Goal: Task Accomplishment & Management: Complete application form

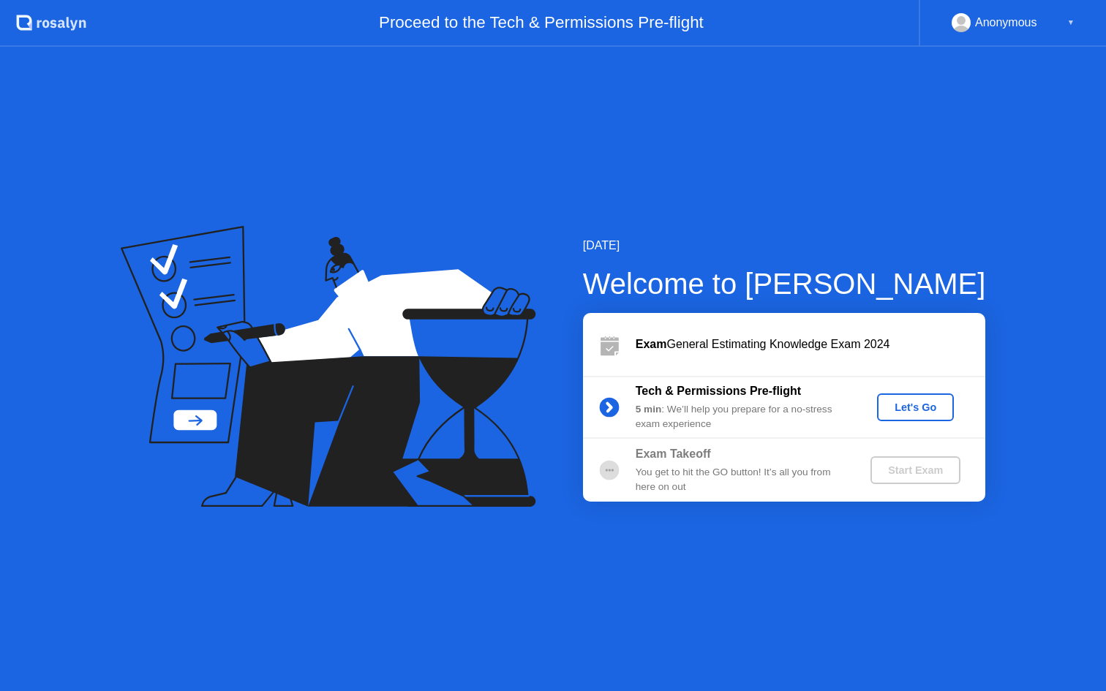
click at [917, 410] on div "Let's Go" at bounding box center [915, 408] width 65 height 12
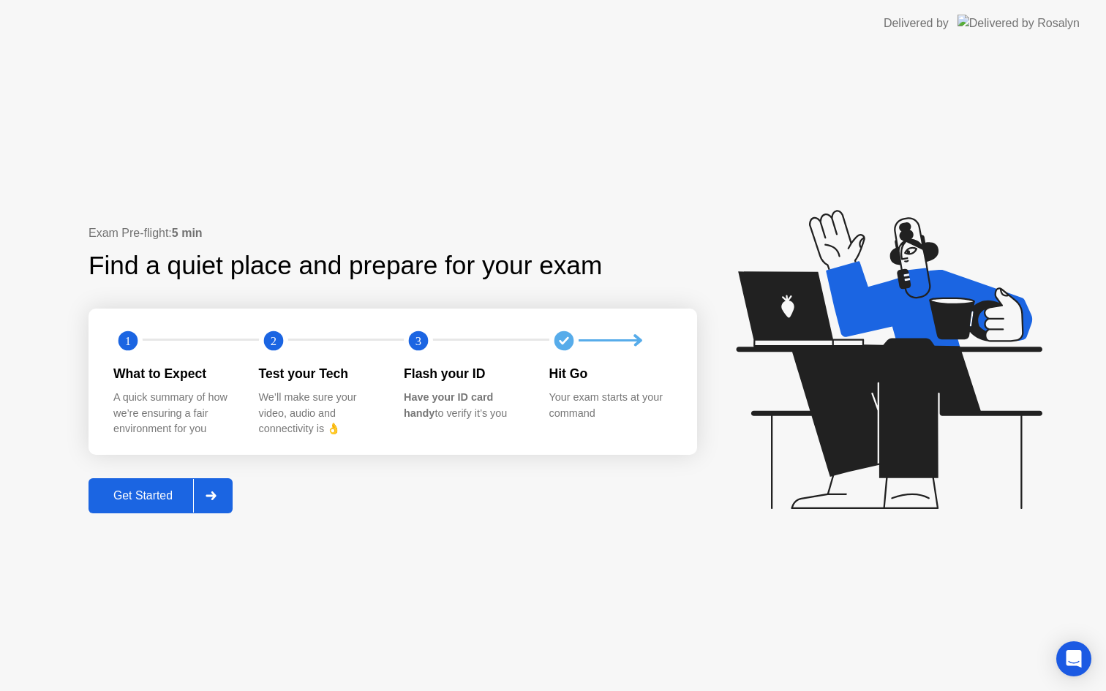
click at [200, 508] on div at bounding box center [210, 496] width 35 height 34
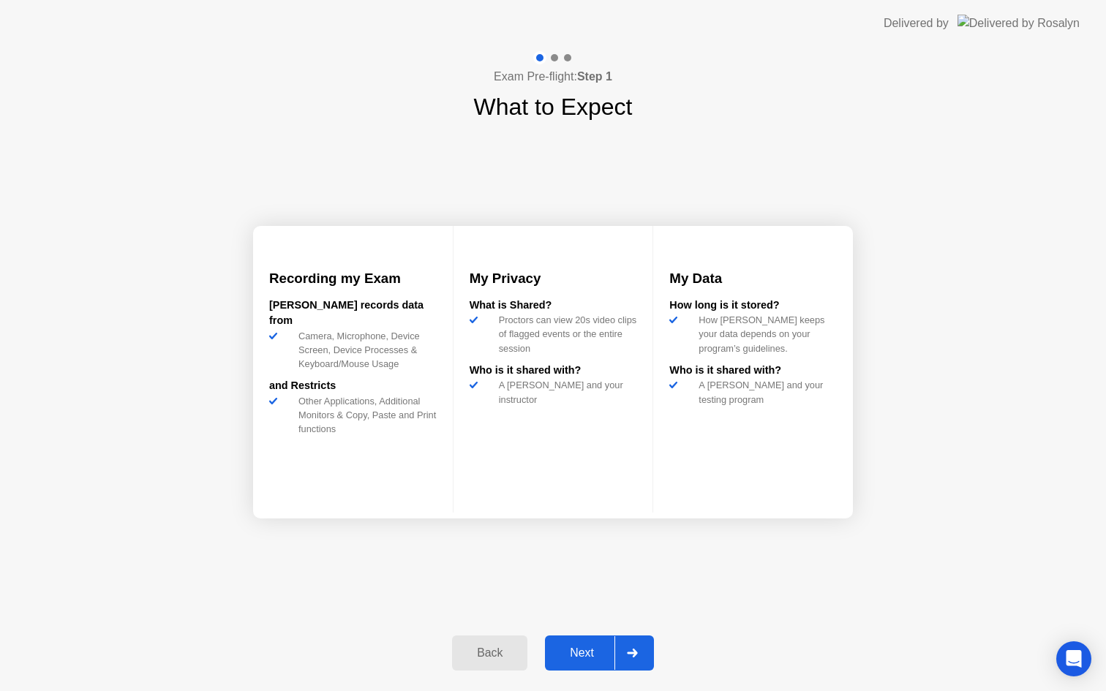
click at [626, 649] on div at bounding box center [631, 653] width 35 height 34
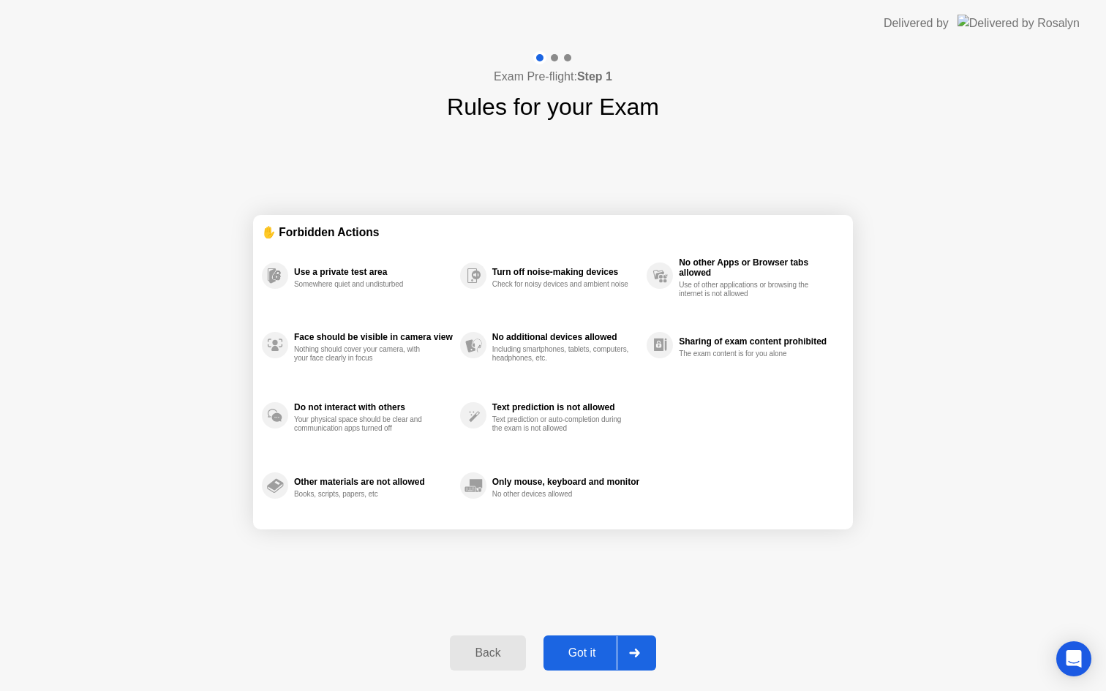
click at [628, 650] on div at bounding box center [634, 653] width 35 height 34
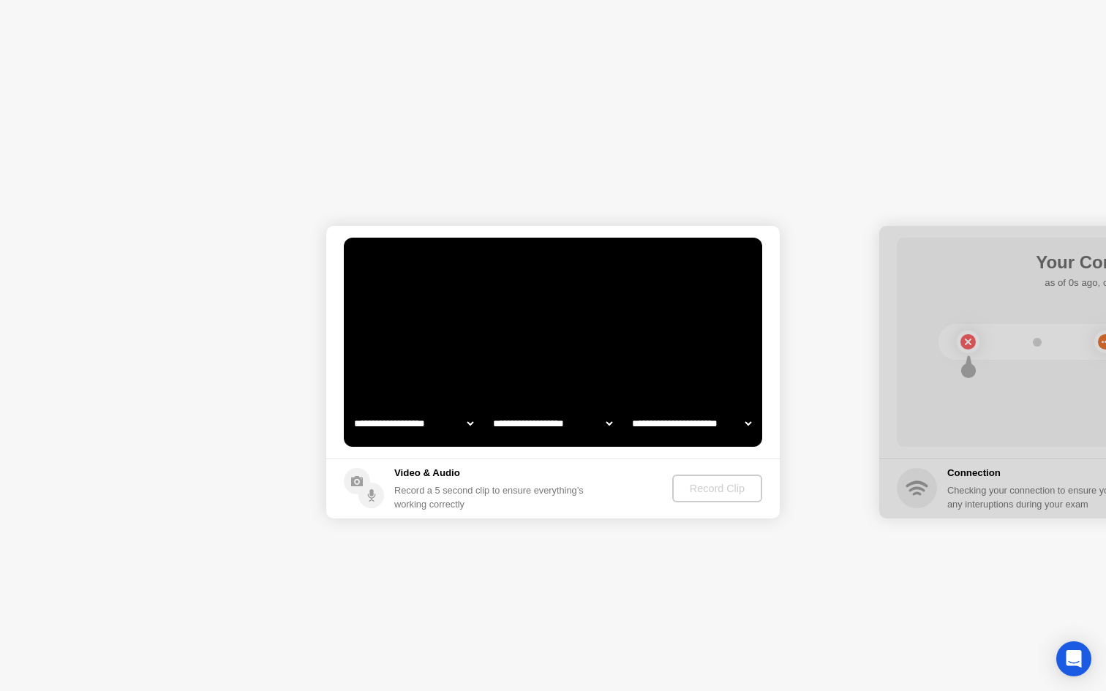
select select "**********"
select select "*******"
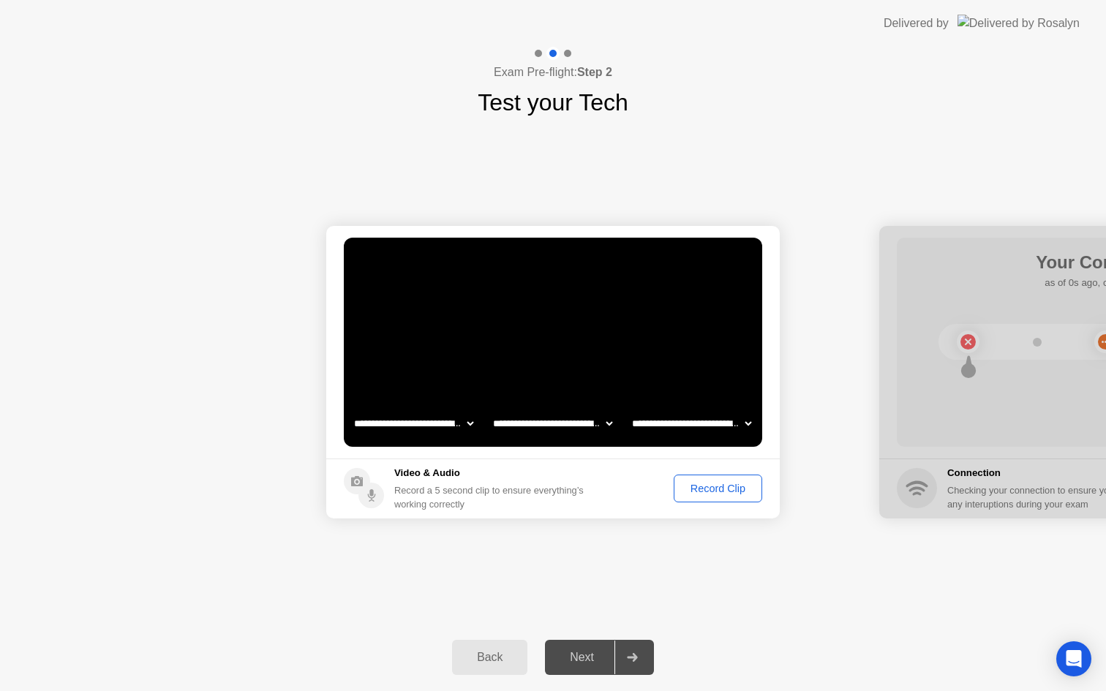
click at [727, 497] on button "Record Clip" at bounding box center [718, 489] width 89 height 28
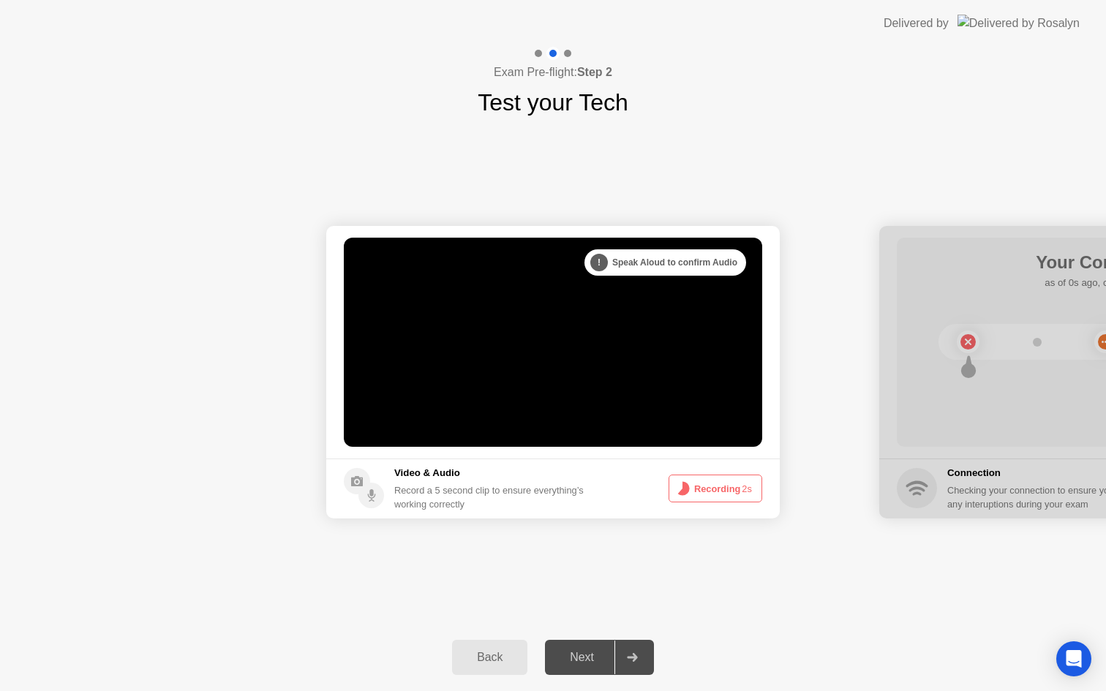
click at [722, 487] on button "Recording 2s" at bounding box center [716, 489] width 94 height 28
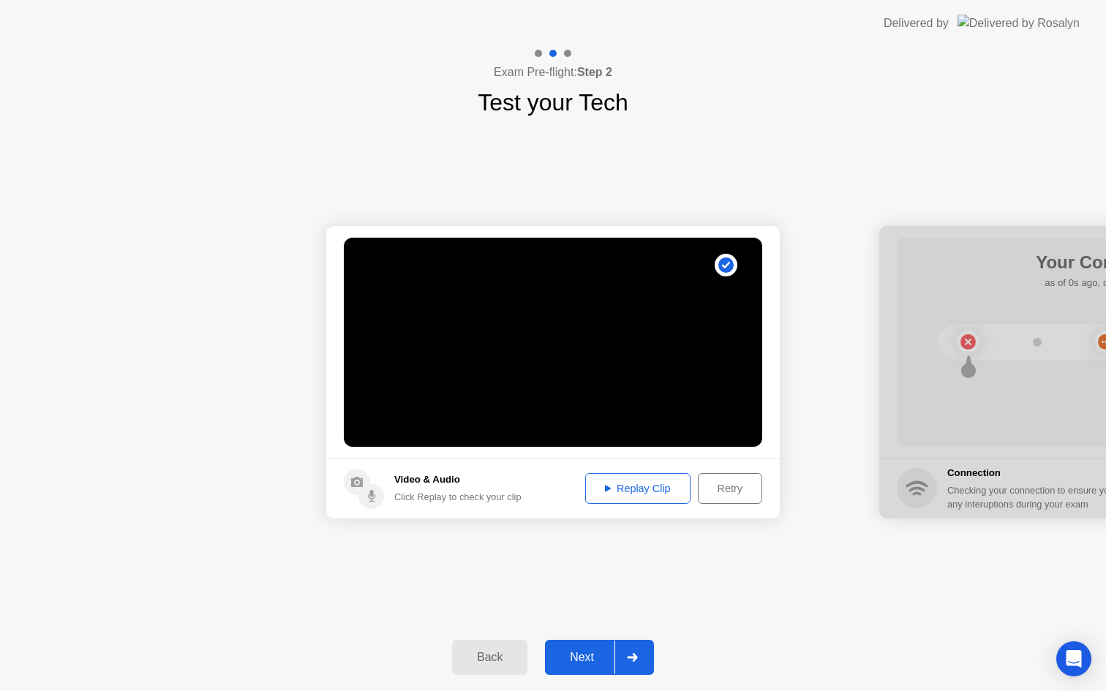
click at [718, 493] on div "Retry" at bounding box center [730, 489] width 54 height 12
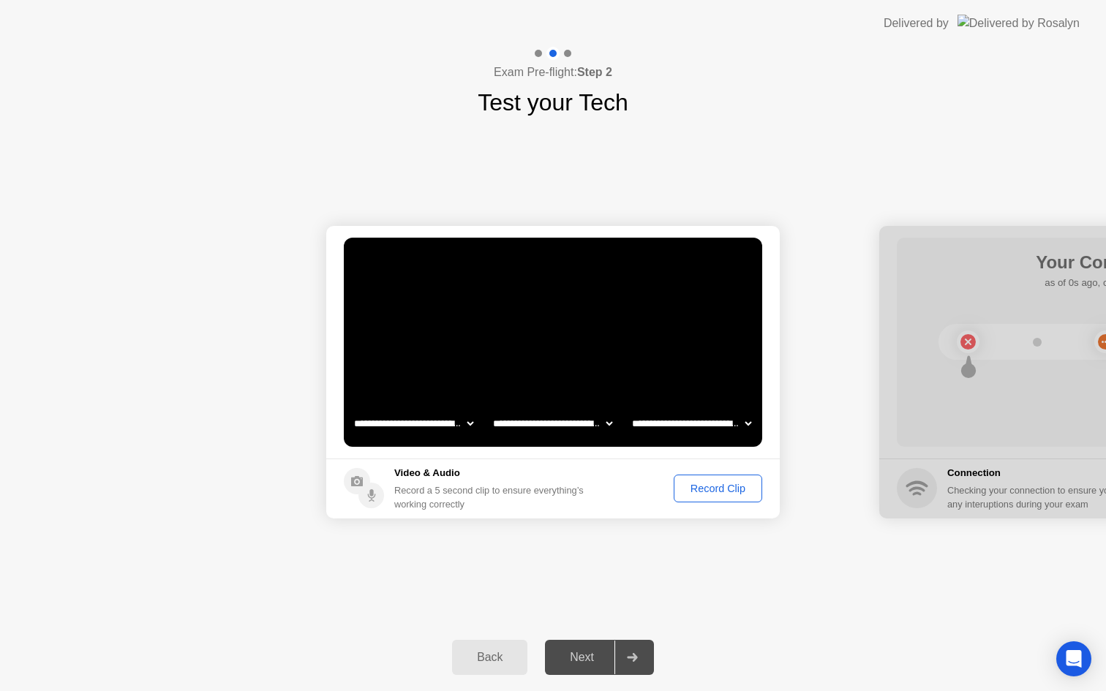
click at [742, 505] on footer "Video & Audio Record a 5 second clip to ensure everything’s working correctly R…" at bounding box center [553, 489] width 454 height 60
click at [743, 492] on div "Record Clip" at bounding box center [718, 489] width 78 height 12
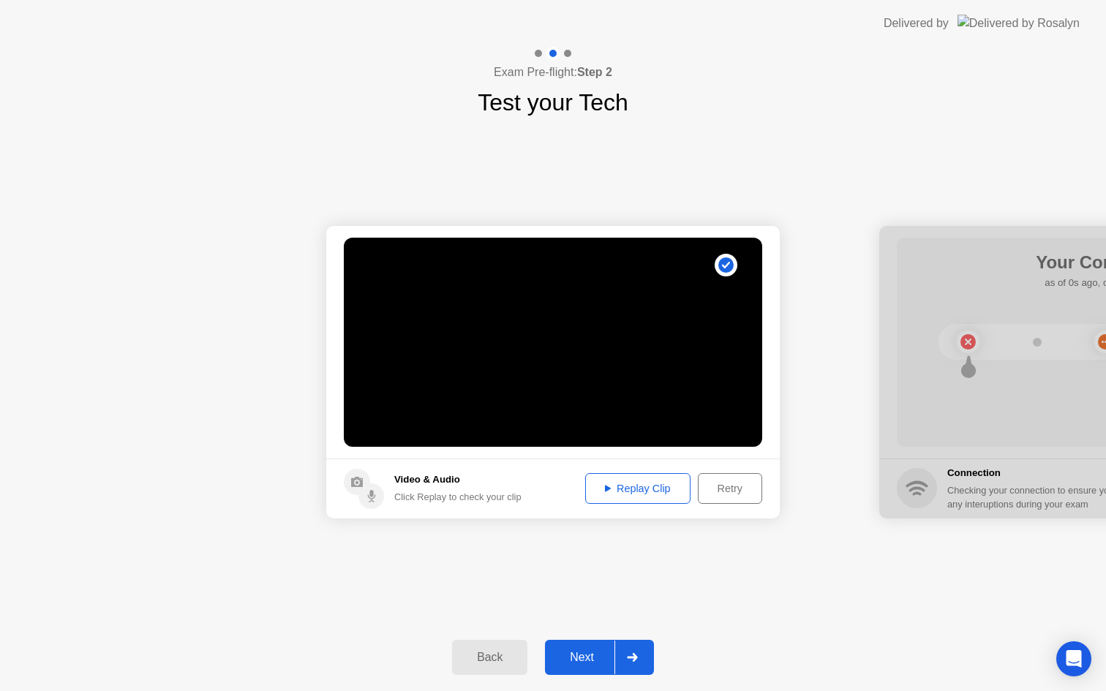
click at [633, 659] on icon at bounding box center [632, 657] width 11 height 9
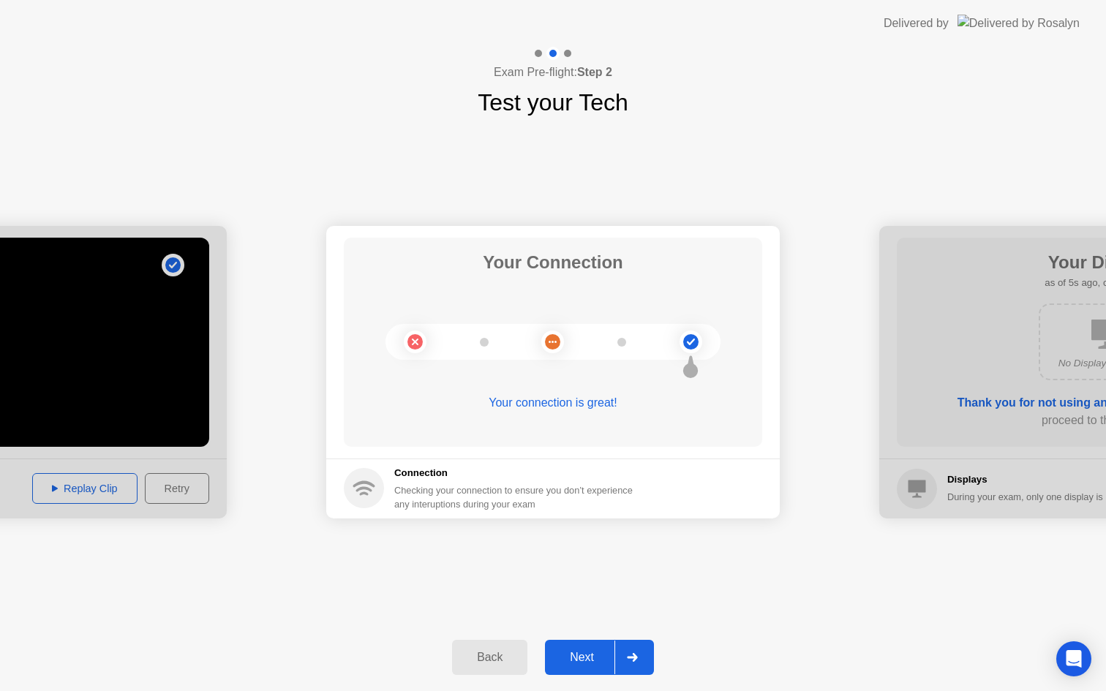
click at [636, 646] on div at bounding box center [631, 658] width 35 height 34
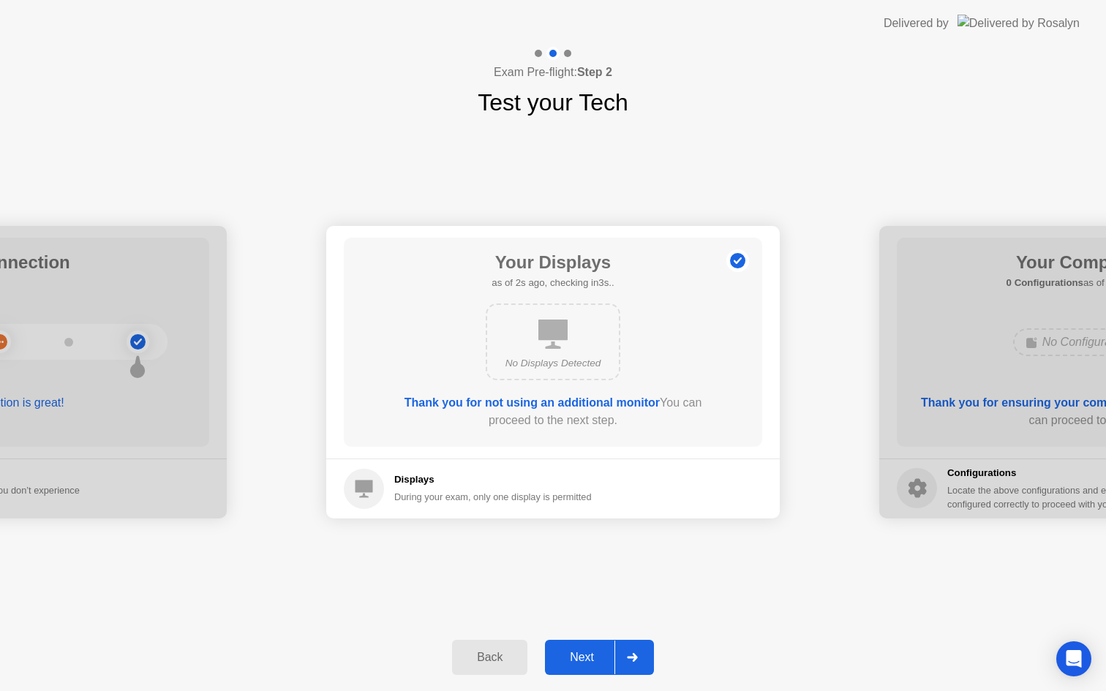
click at [636, 646] on div at bounding box center [631, 658] width 35 height 34
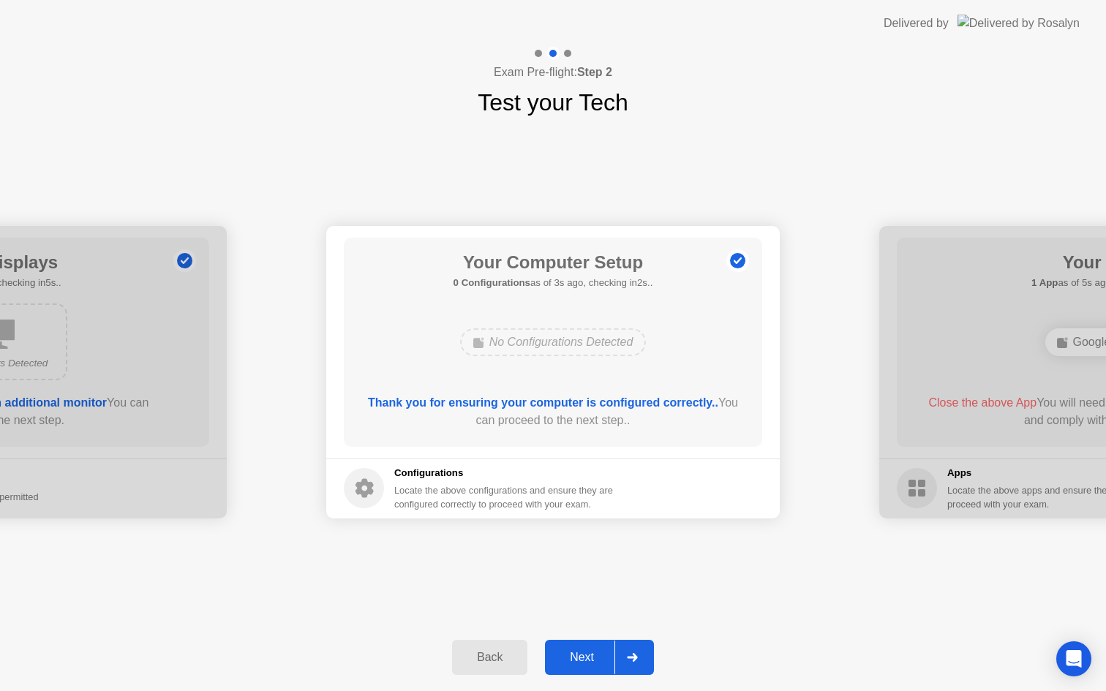
click at [636, 646] on div at bounding box center [631, 658] width 35 height 34
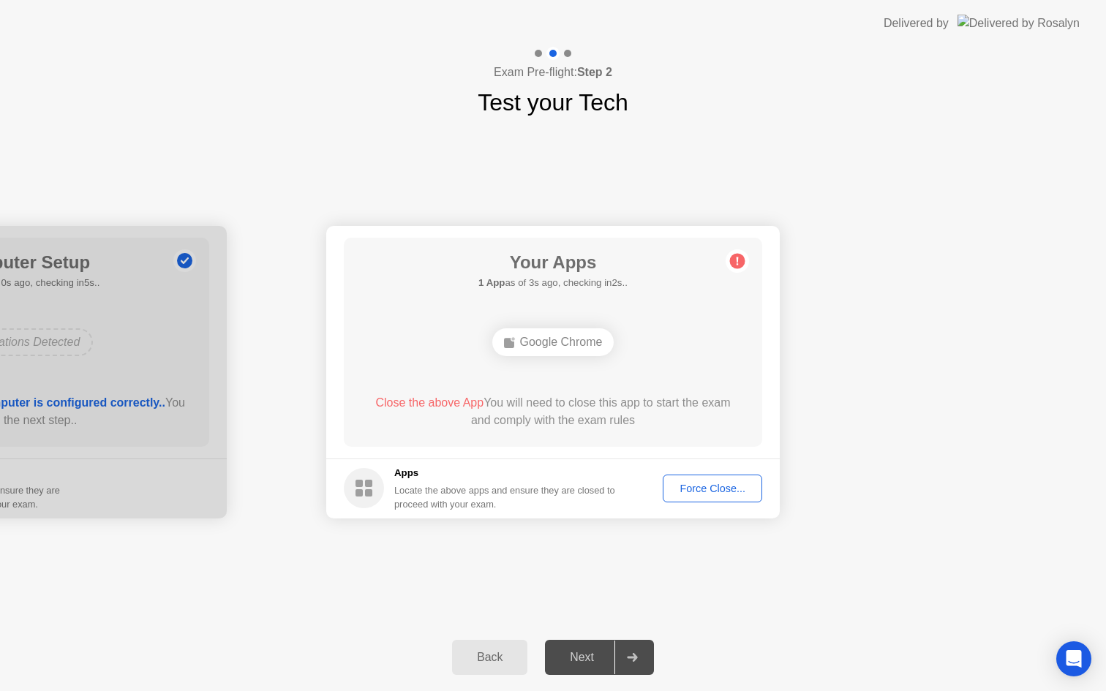
click at [699, 498] on button "Force Close..." at bounding box center [712, 489] width 99 height 28
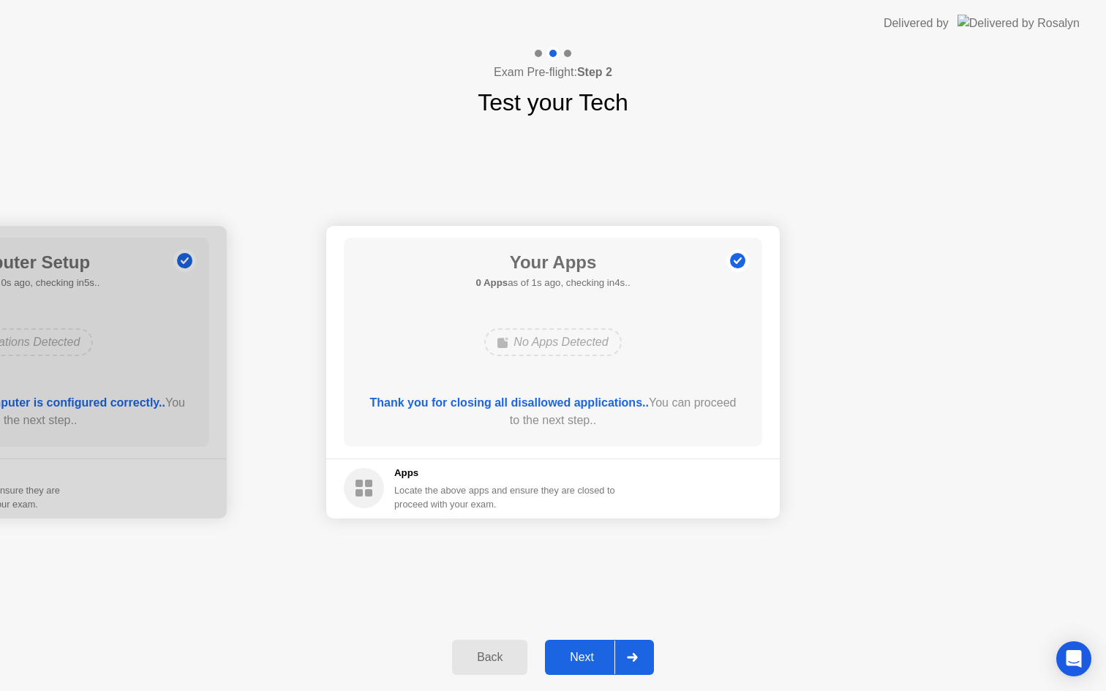
click at [649, 651] on div at bounding box center [631, 658] width 35 height 34
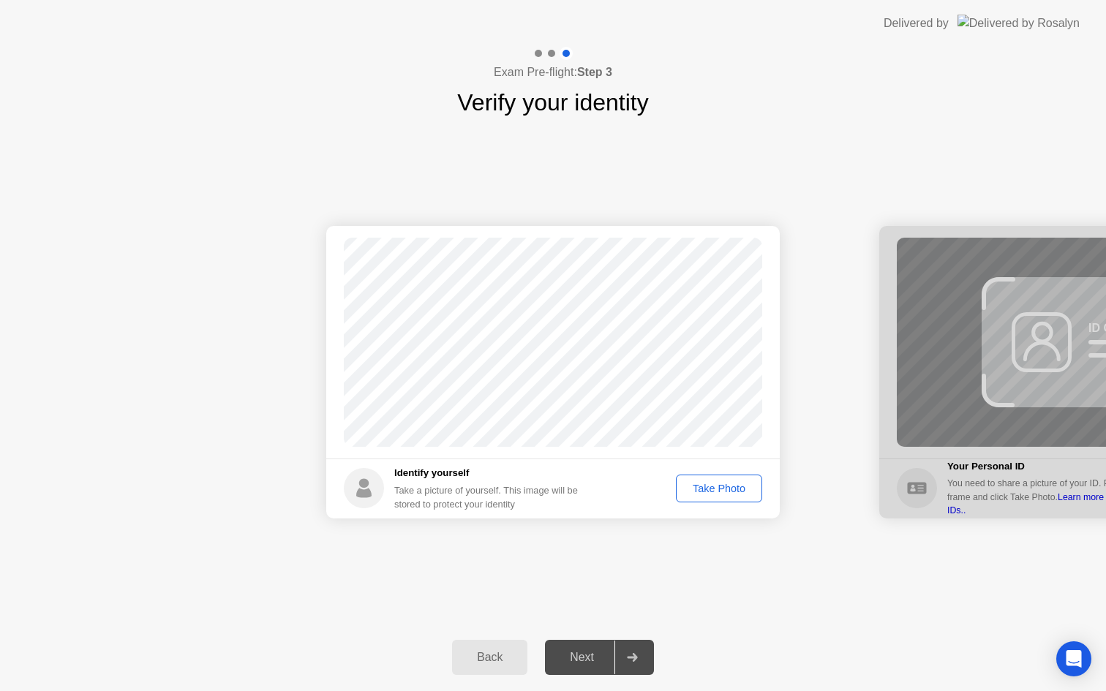
click at [715, 487] on div "Take Photo" at bounding box center [719, 489] width 76 height 12
click at [647, 648] on div at bounding box center [631, 658] width 35 height 34
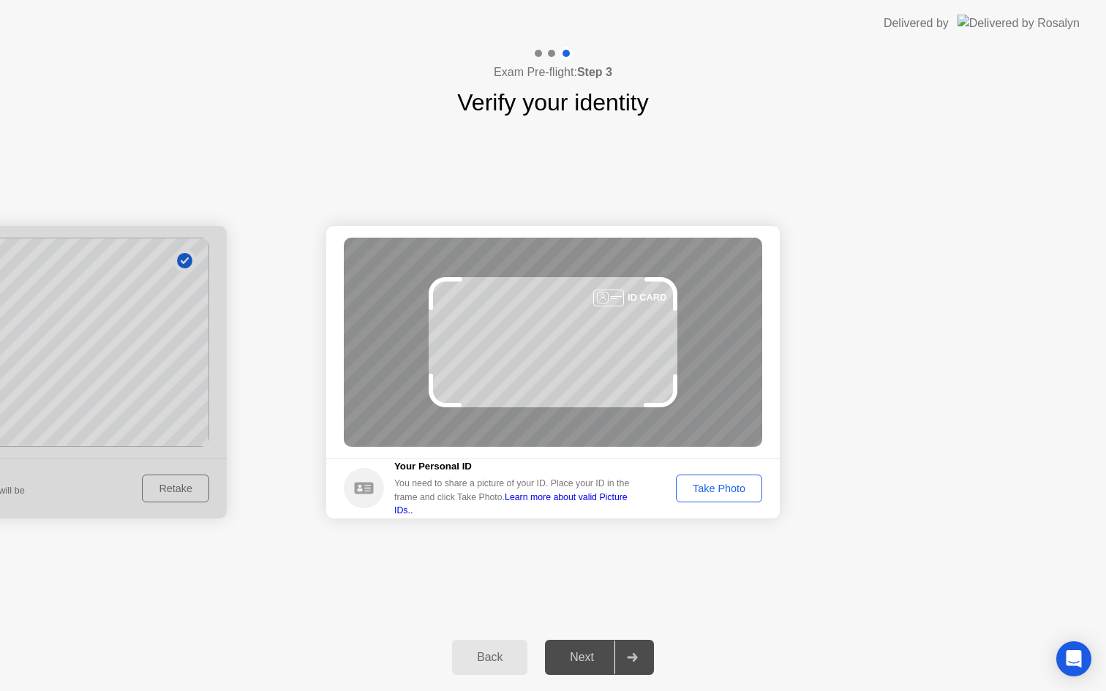
click at [710, 480] on button "Take Photo" at bounding box center [719, 489] width 86 height 28
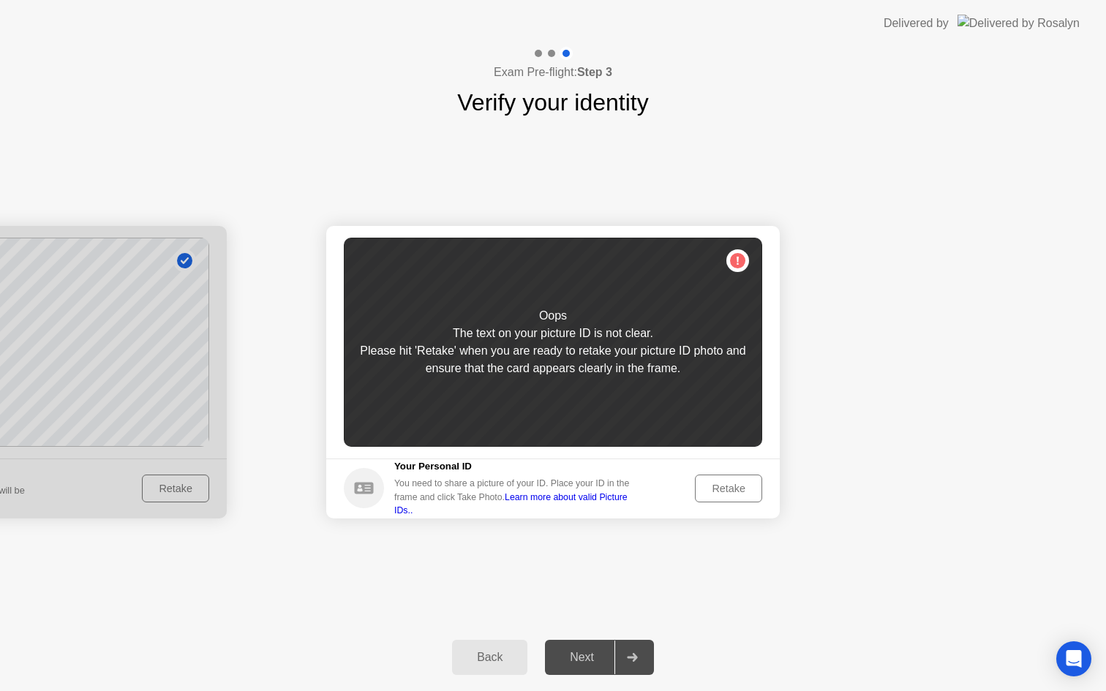
click at [706, 489] on div "Retake" at bounding box center [728, 489] width 57 height 12
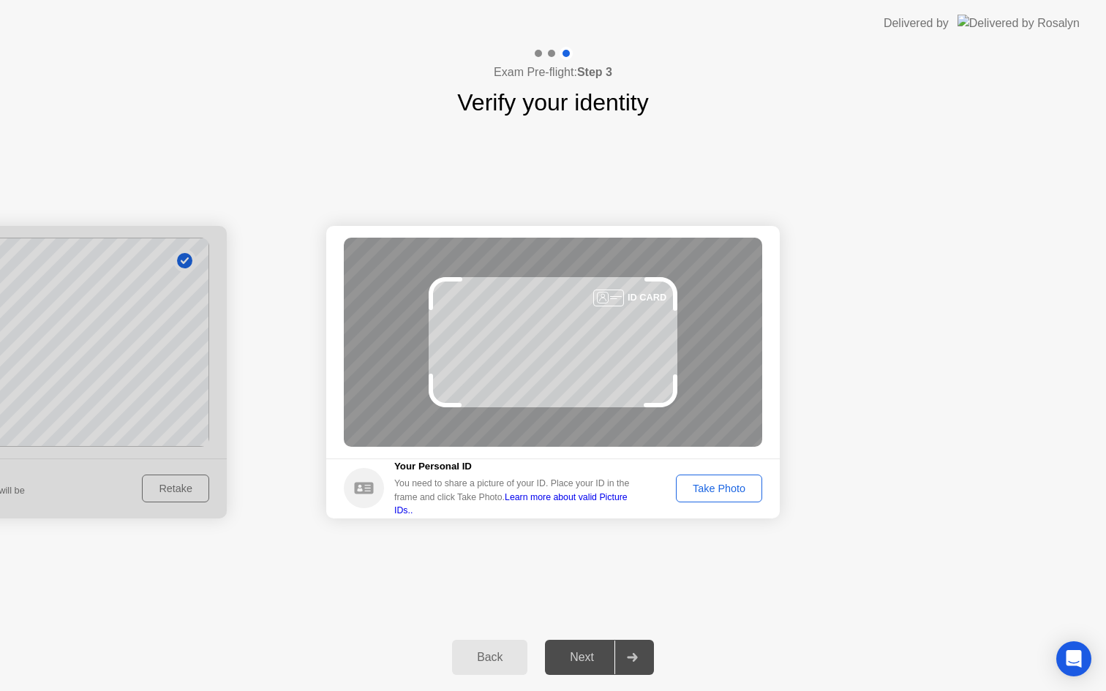
click at [705, 492] on div "Take Photo" at bounding box center [719, 489] width 76 height 12
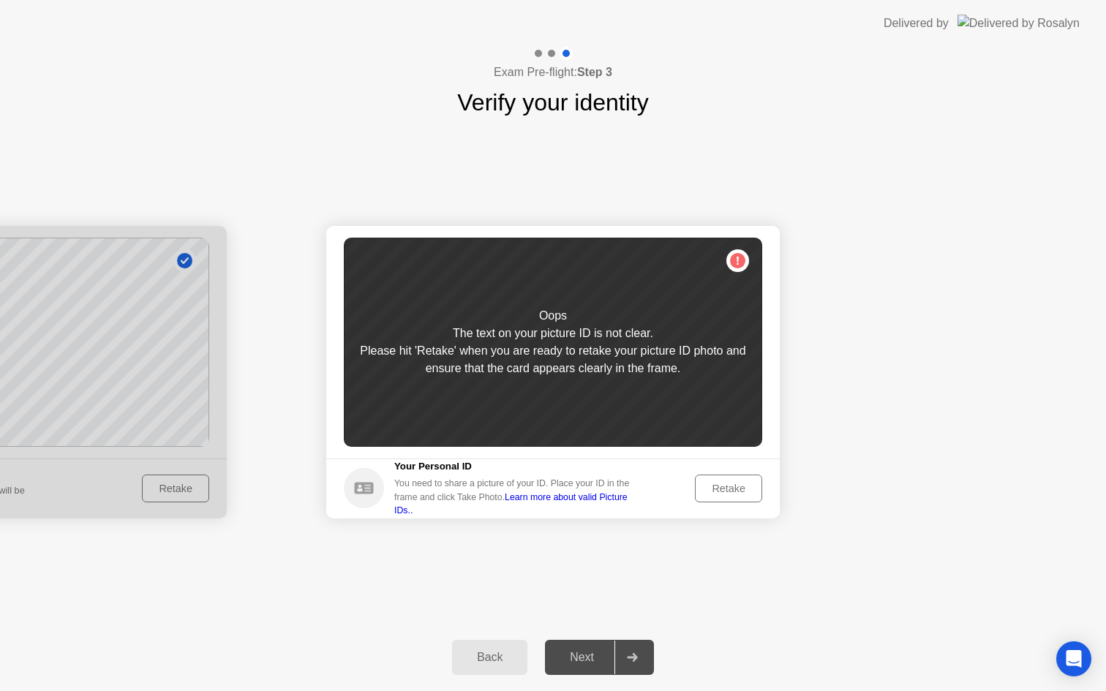
click at [709, 486] on div "Retake" at bounding box center [728, 489] width 57 height 12
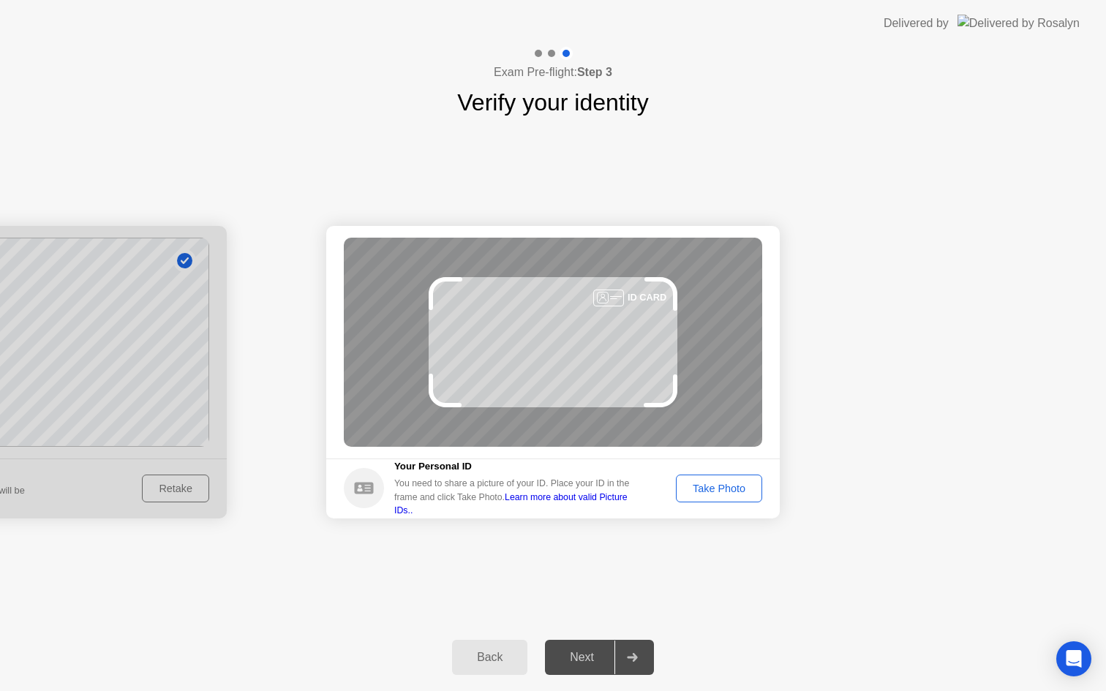
click at [729, 497] on button "Take Photo" at bounding box center [719, 489] width 86 height 28
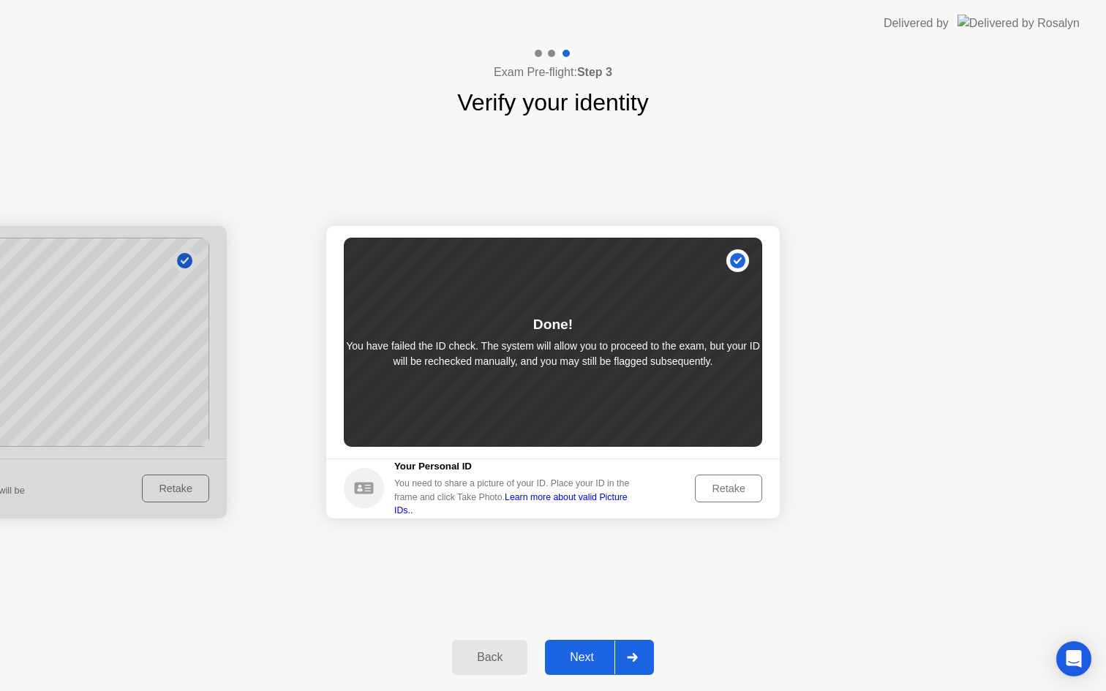
click at [612, 651] on div "Next" at bounding box center [581, 657] width 65 height 13
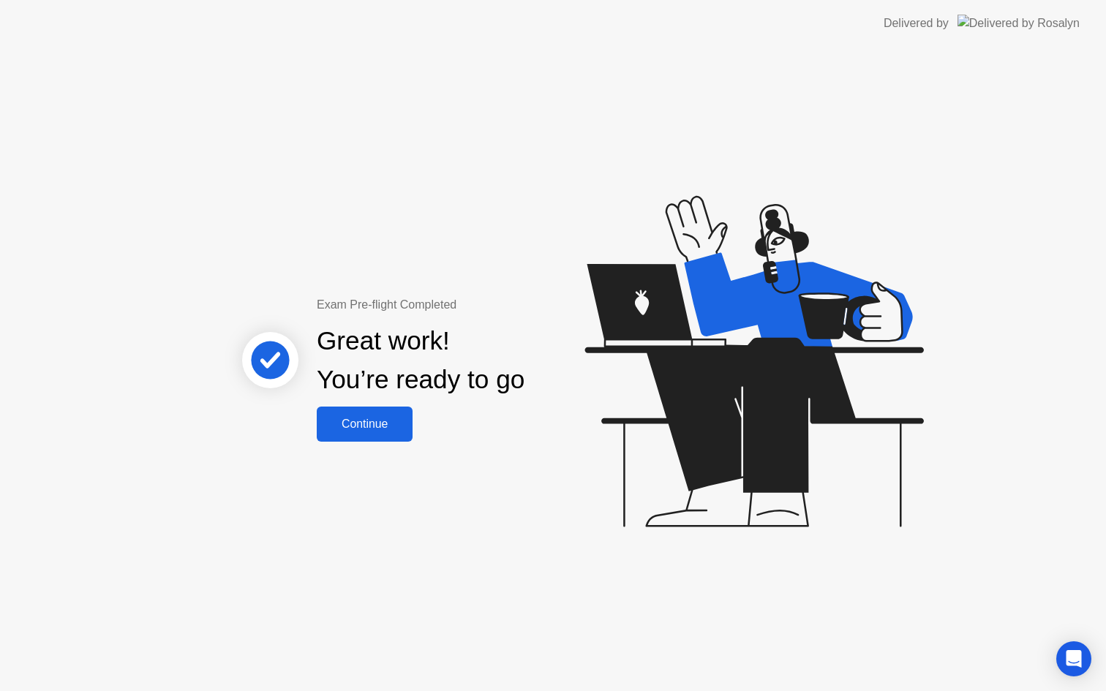
click at [386, 427] on div "Continue" at bounding box center [364, 424] width 87 height 13
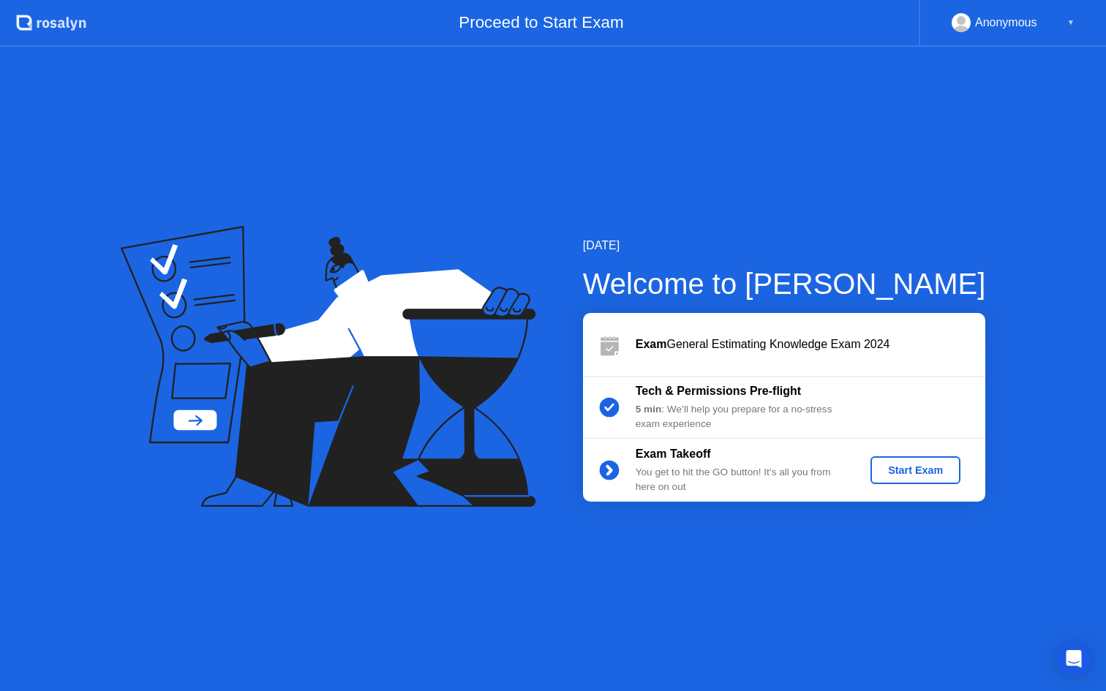
click at [894, 462] on button "Start Exam" at bounding box center [915, 470] width 90 height 28
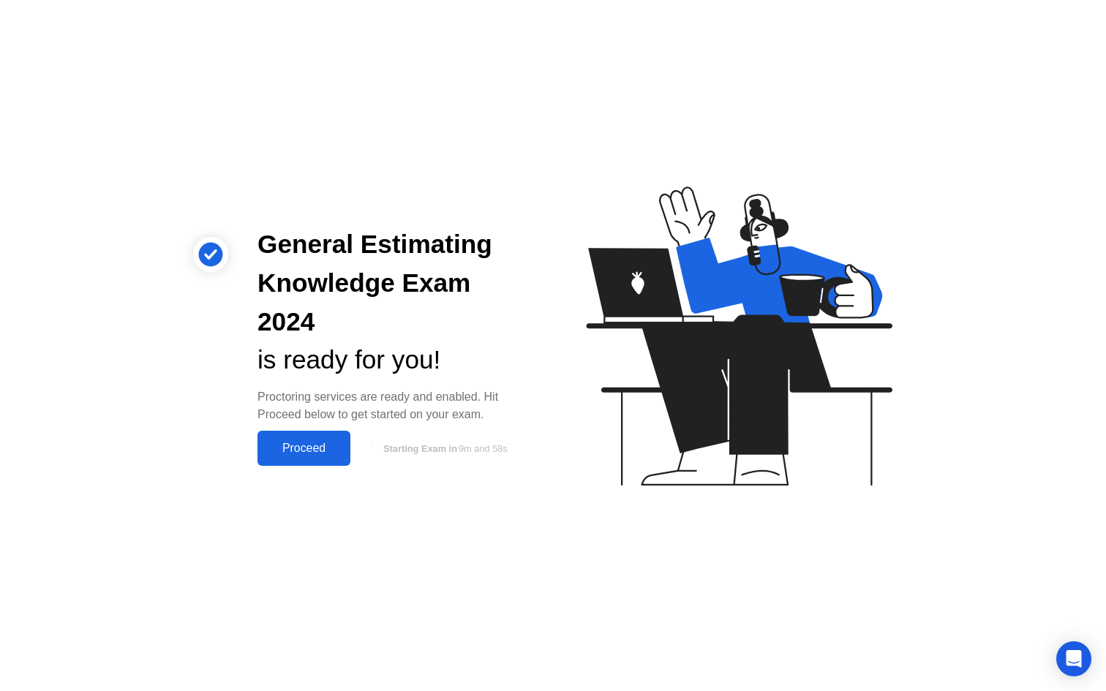
click at [332, 442] on div "Proceed" at bounding box center [304, 448] width 84 height 13
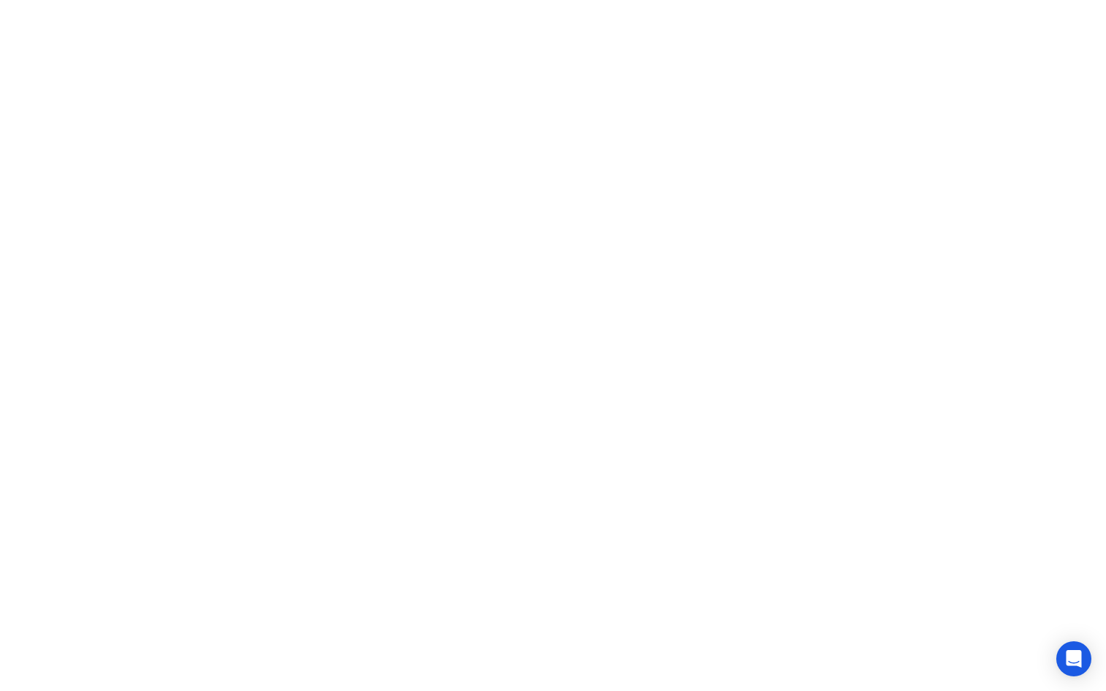
click div "Exam Rules"
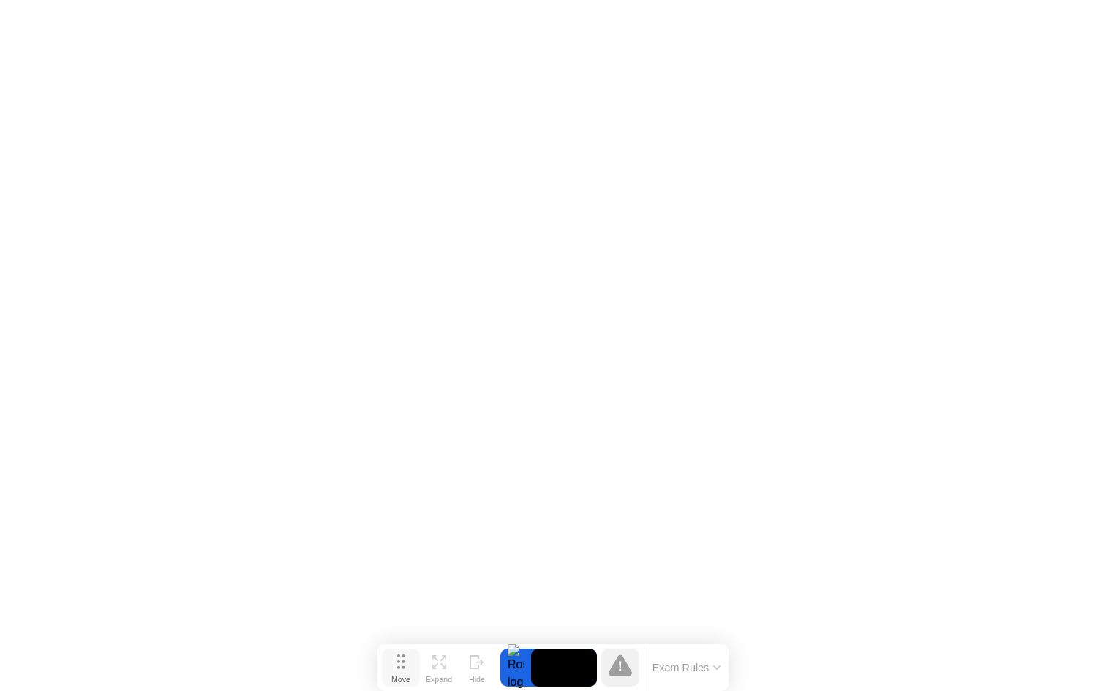
click at [403, 675] on div "Move" at bounding box center [400, 679] width 19 height 9
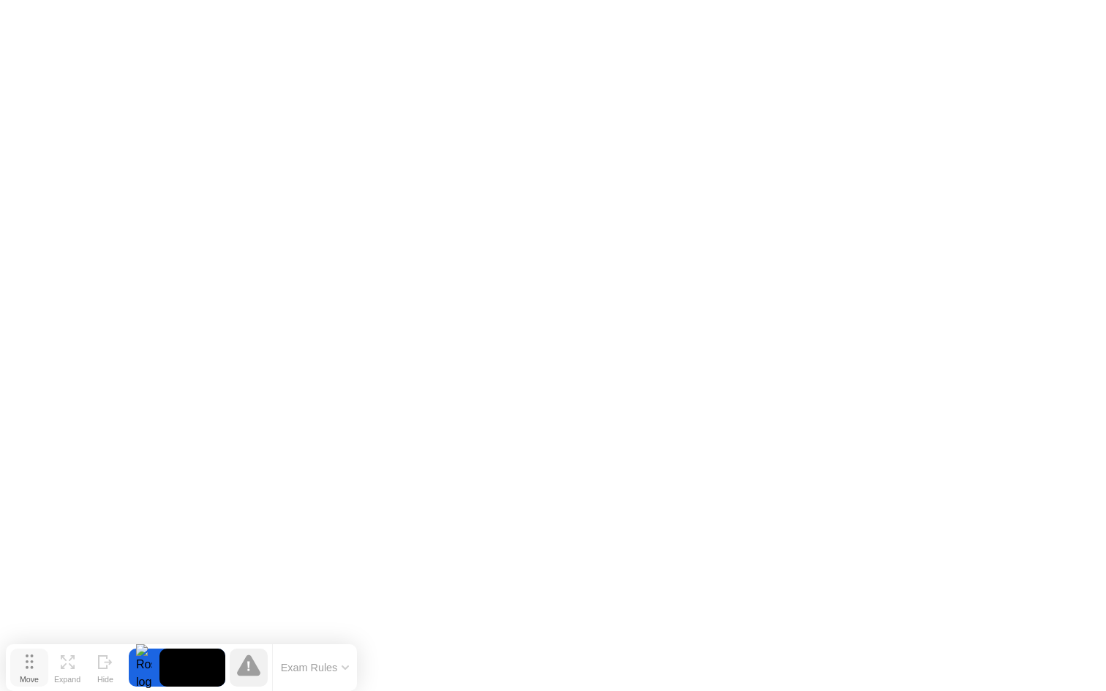
drag, startPoint x: 399, startPoint y: 665, endPoint x: 277, endPoint y: 677, distance: 122.1
click at [48, 674] on button "Move" at bounding box center [29, 668] width 38 height 38
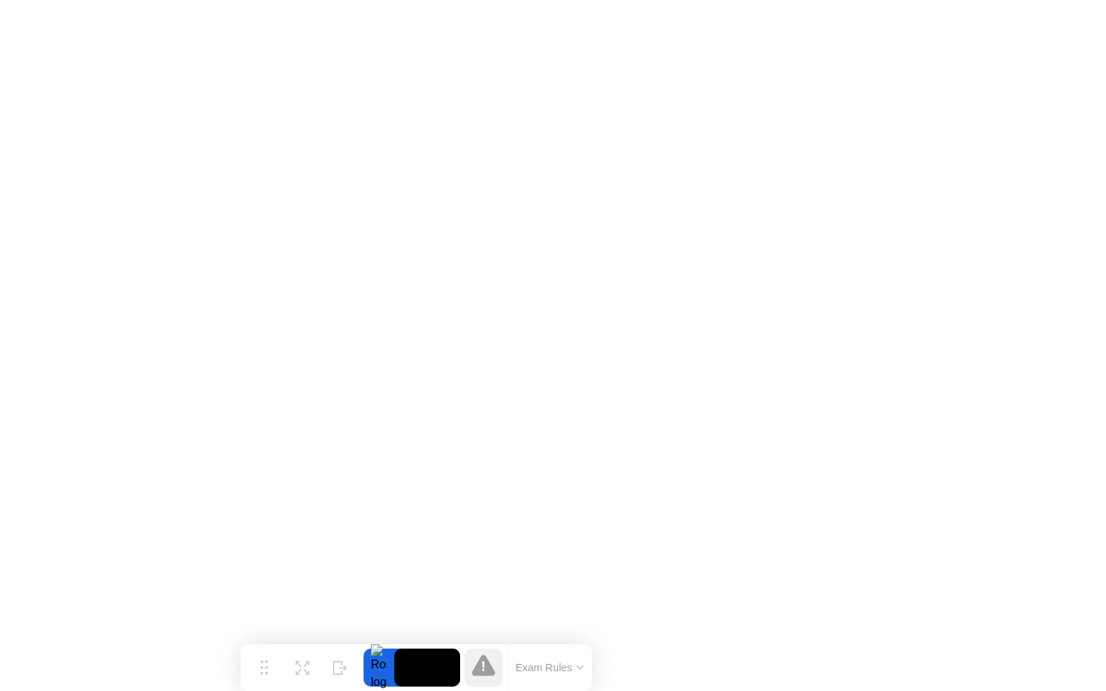
drag, startPoint x: 306, startPoint y: 686, endPoint x: 420, endPoint y: 680, distance: 113.5
click at [420, 680] on div "Move Expand Hide Exam Rules" at bounding box center [416, 667] width 351 height 47
click at [481, 669] on icon at bounding box center [483, 665] width 23 height 21
click at [560, 669] on button "Exam Rules" at bounding box center [550, 667] width 78 height 13
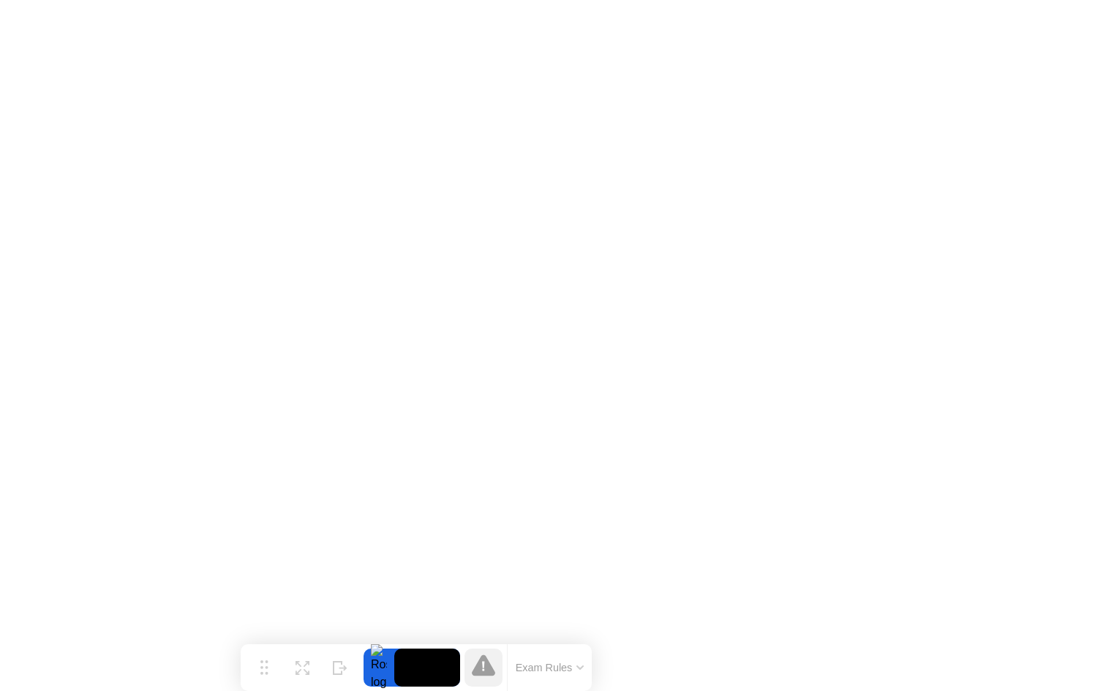
click at [567, 666] on button "Exam Rules" at bounding box center [550, 667] width 78 height 13
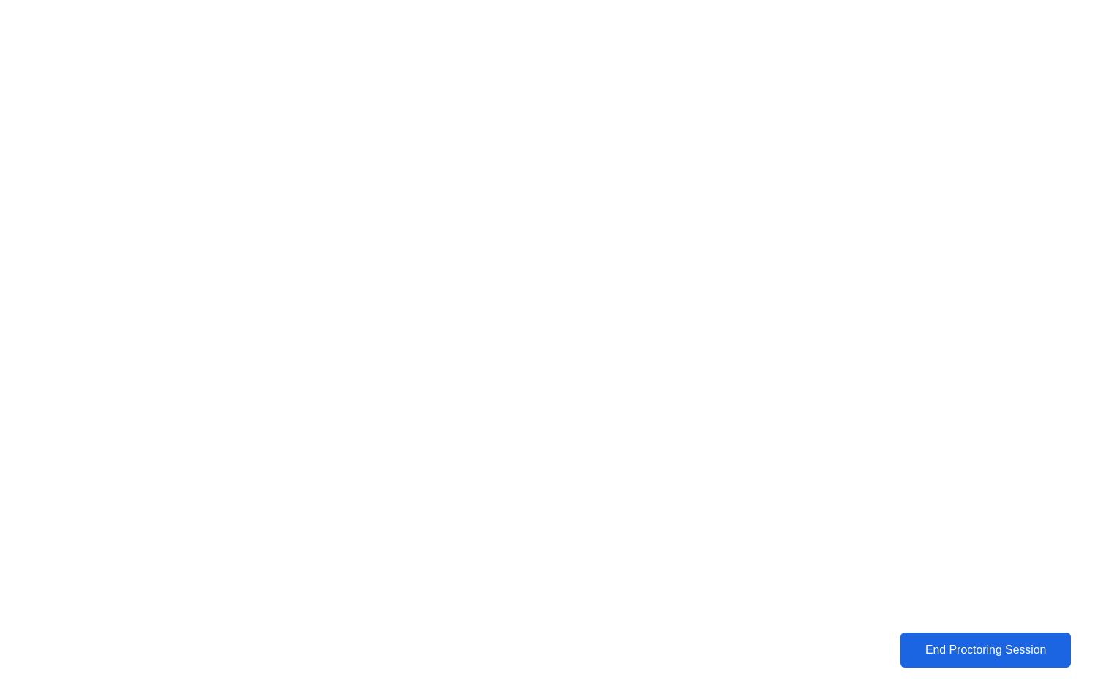
click at [944, 655] on div "End Proctoring Session" at bounding box center [986, 650] width 162 height 13
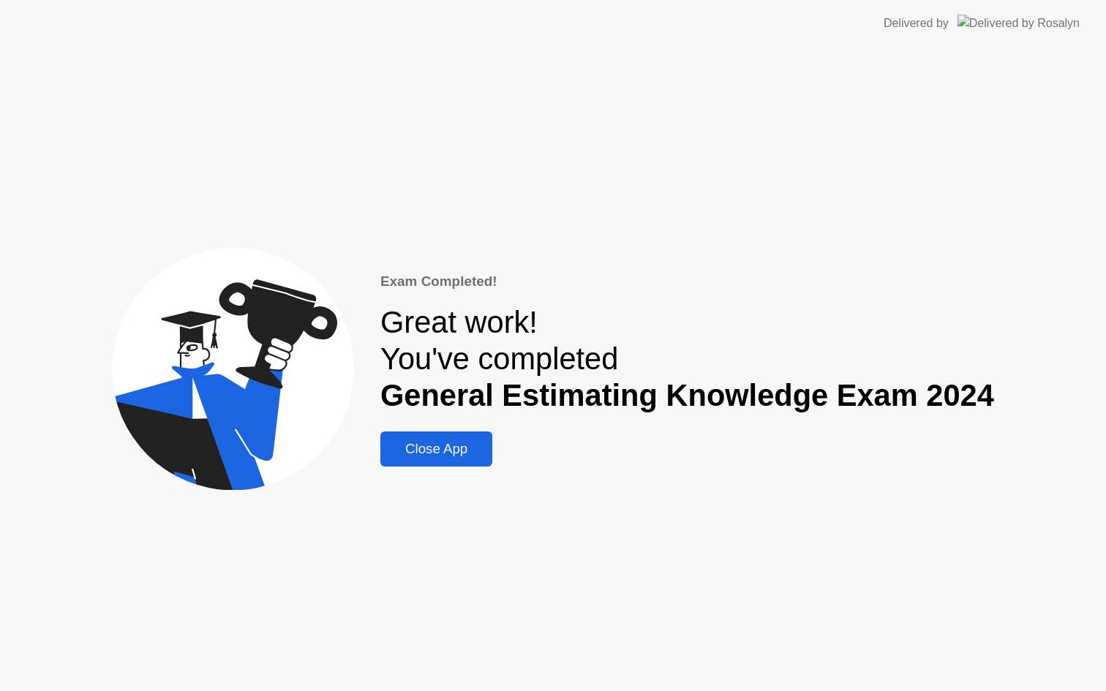
click at [470, 445] on div "Close App" at bounding box center [436, 449] width 103 height 16
